Goal: Information Seeking & Learning: Learn about a topic

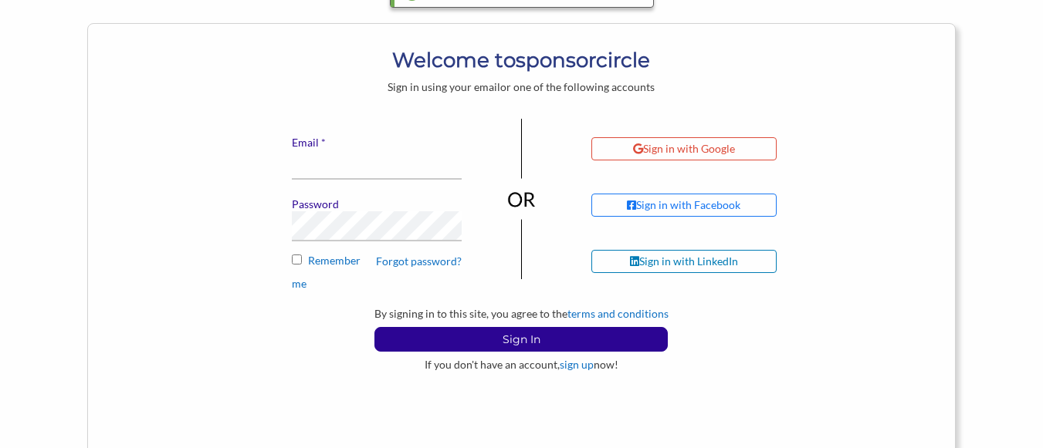
scroll to position [154, 0]
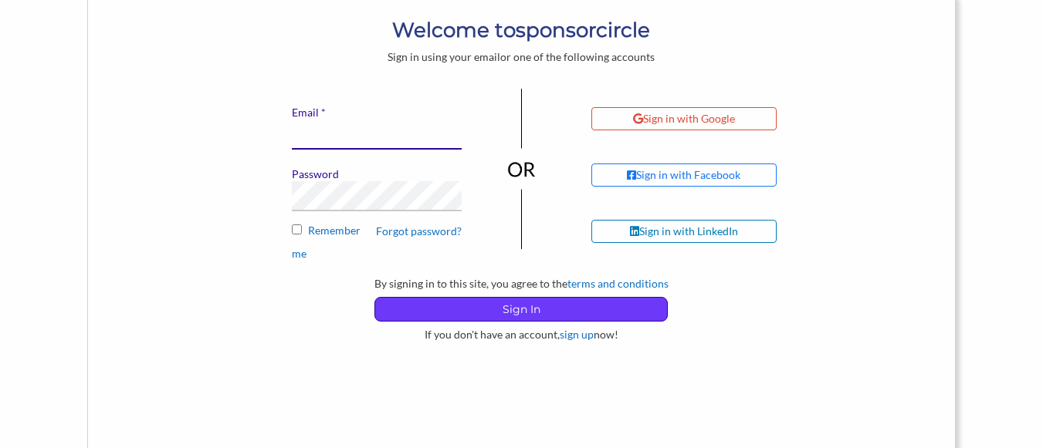
type input "[EMAIL_ADDRESS][DOMAIN_NAME]"
click at [537, 308] on p "Sign In" at bounding box center [521, 309] width 292 height 23
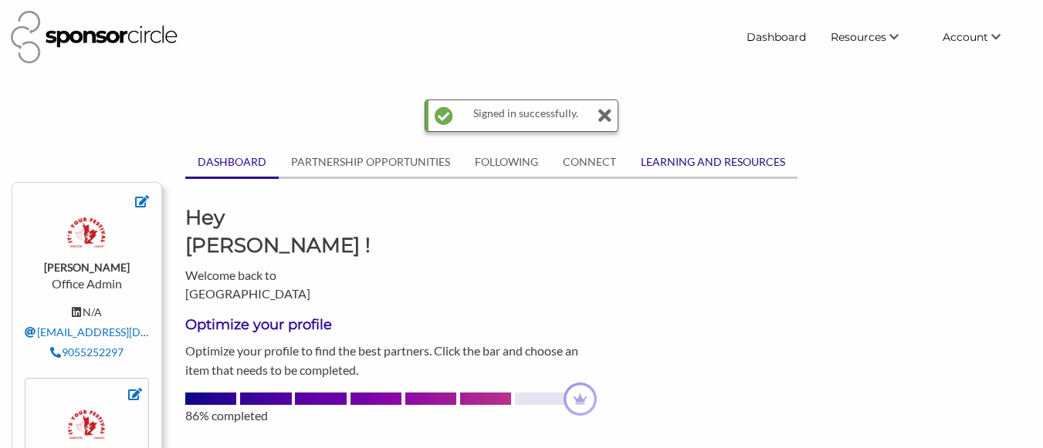
click at [711, 159] on link "LEARNING AND RESOURCES" at bounding box center [712, 161] width 169 height 29
